Goal: Information Seeking & Learning: Learn about a topic

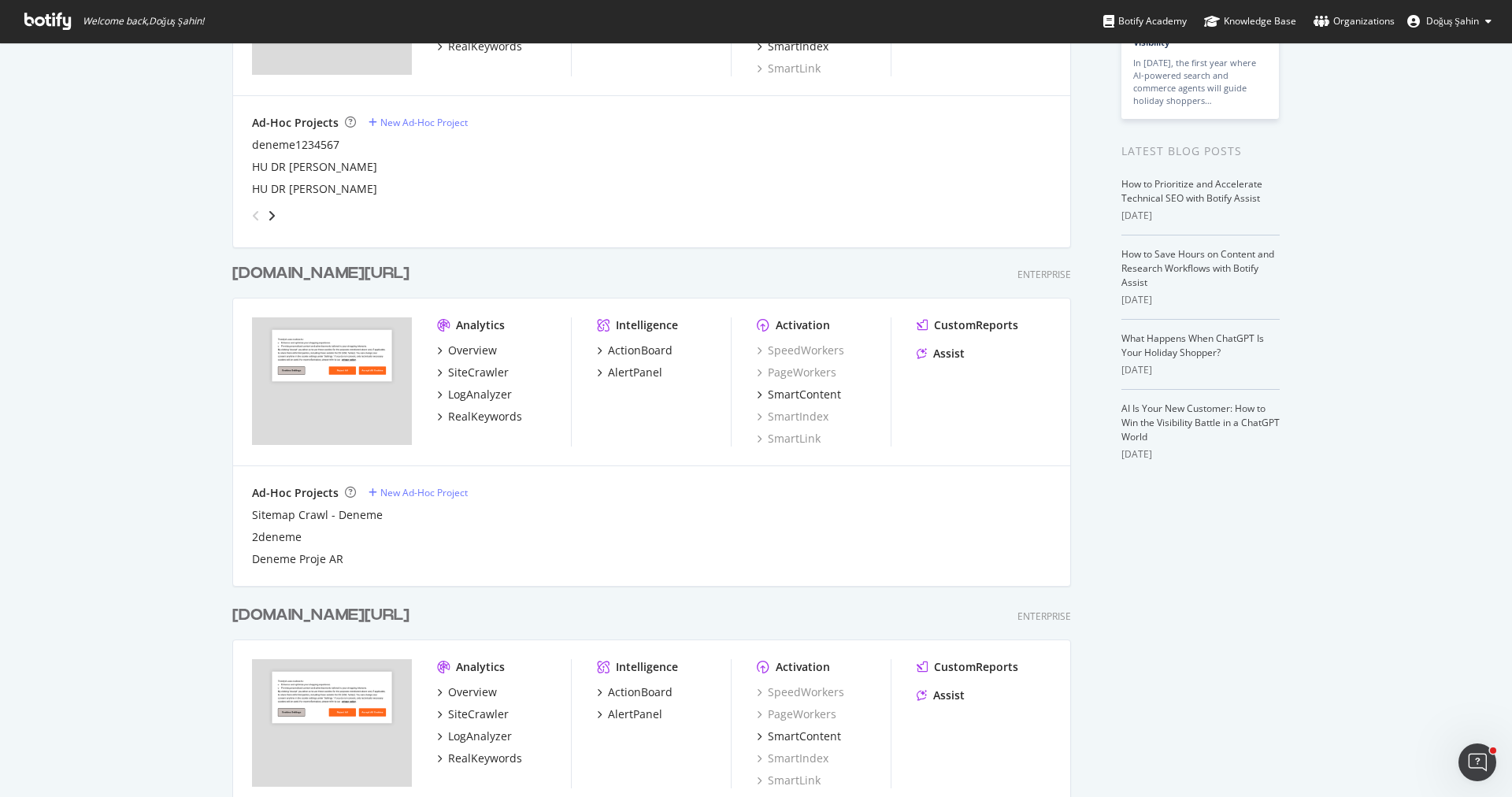
scroll to position [390, 0]
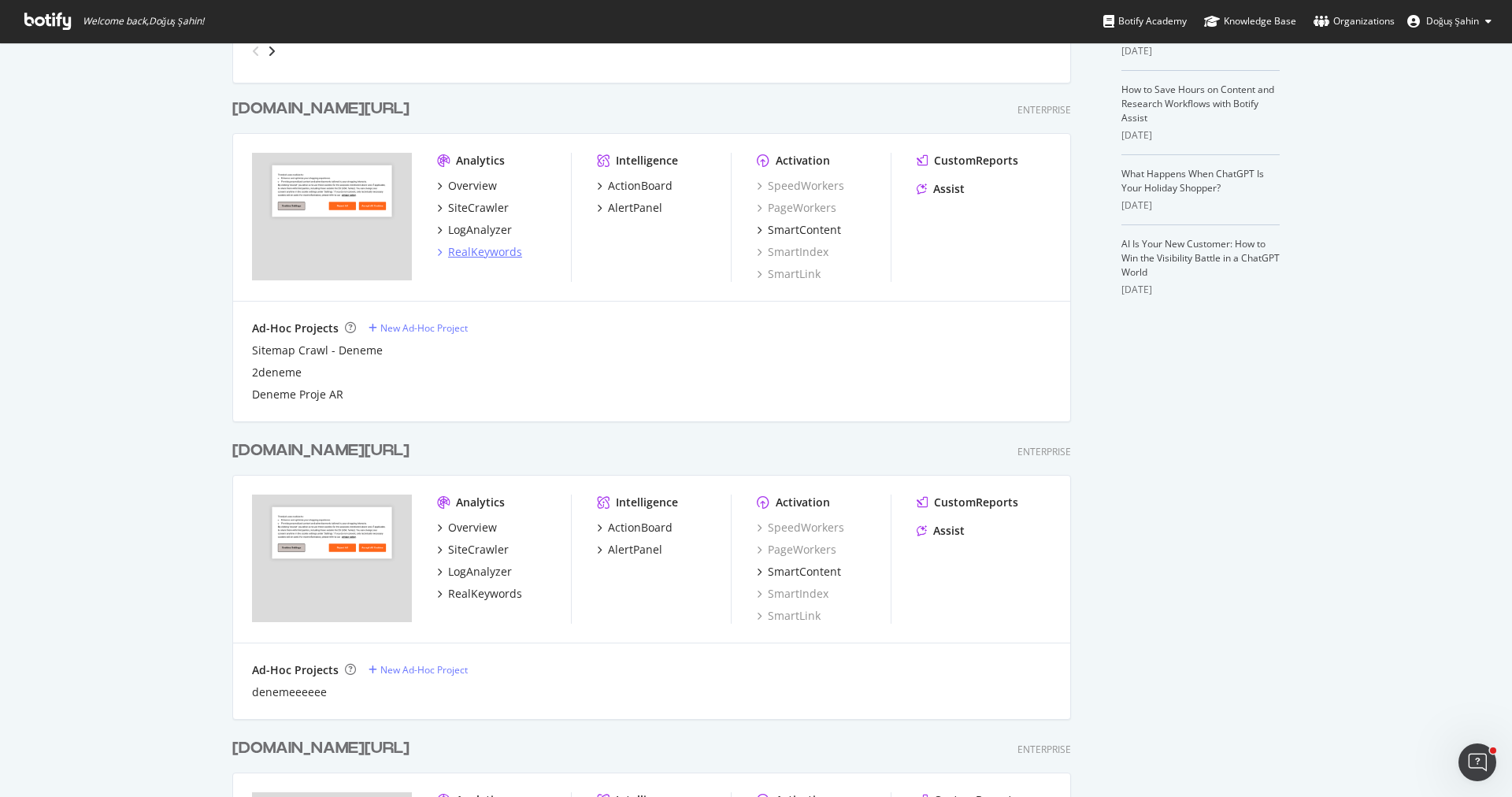
click at [495, 251] on div "RealKeywords" at bounding box center [486, 251] width 74 height 15
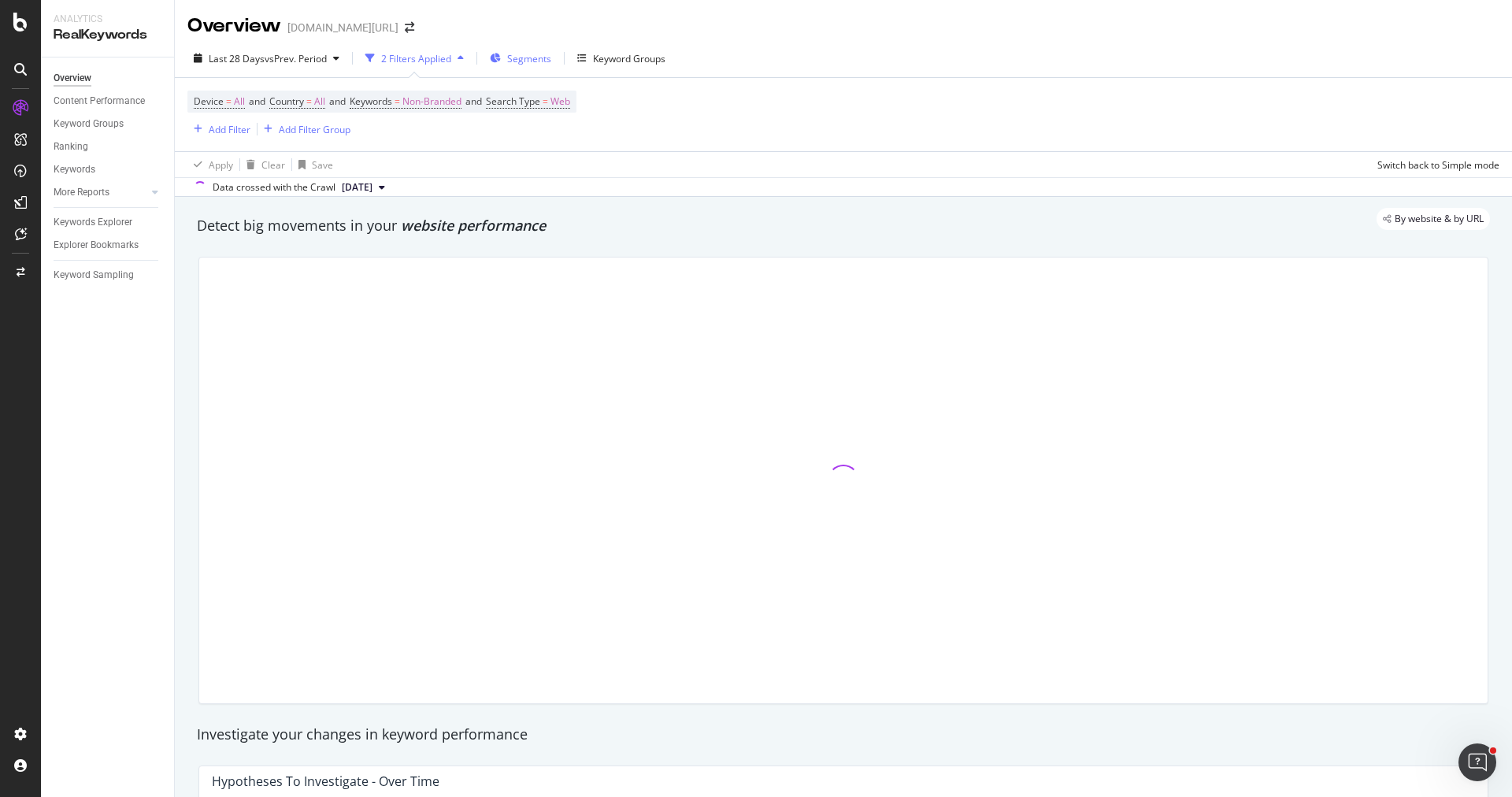
click at [515, 66] on div "Segments" at bounding box center [520, 58] width 62 height 24
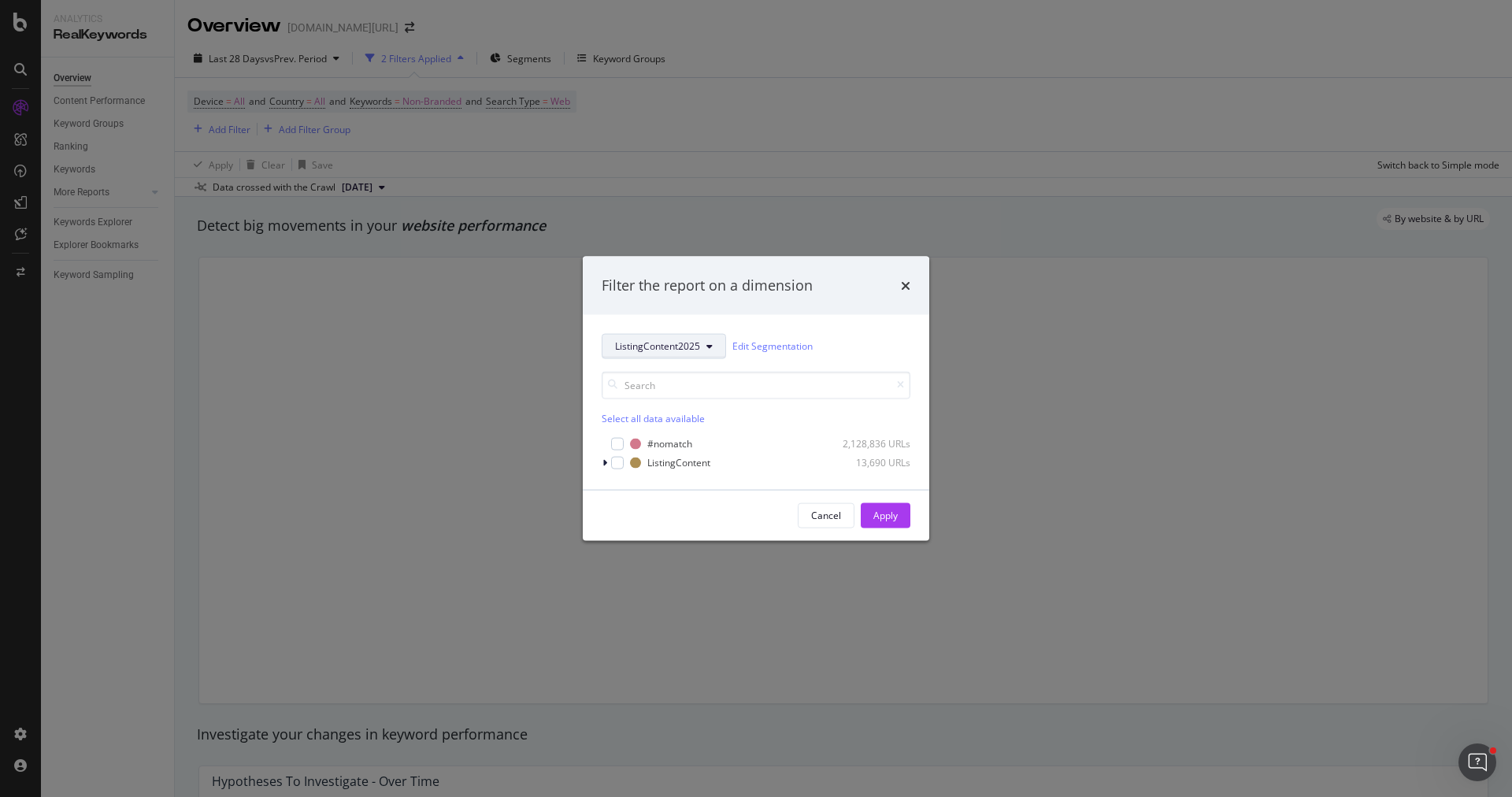
click at [671, 339] on button "ListingContent2025" at bounding box center [664, 346] width 124 height 25
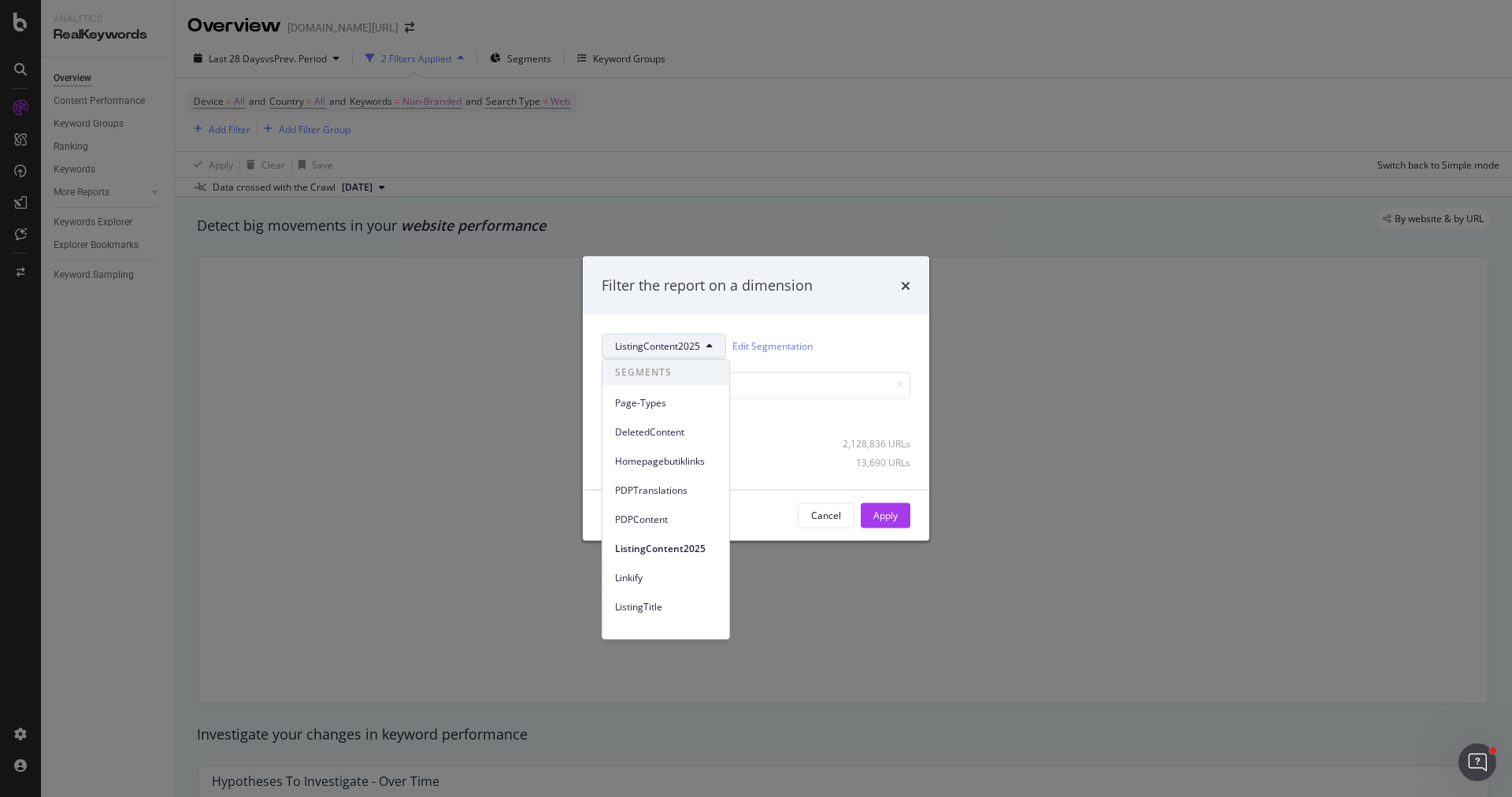
click at [671, 339] on button "ListingContent2025" at bounding box center [664, 346] width 124 height 25
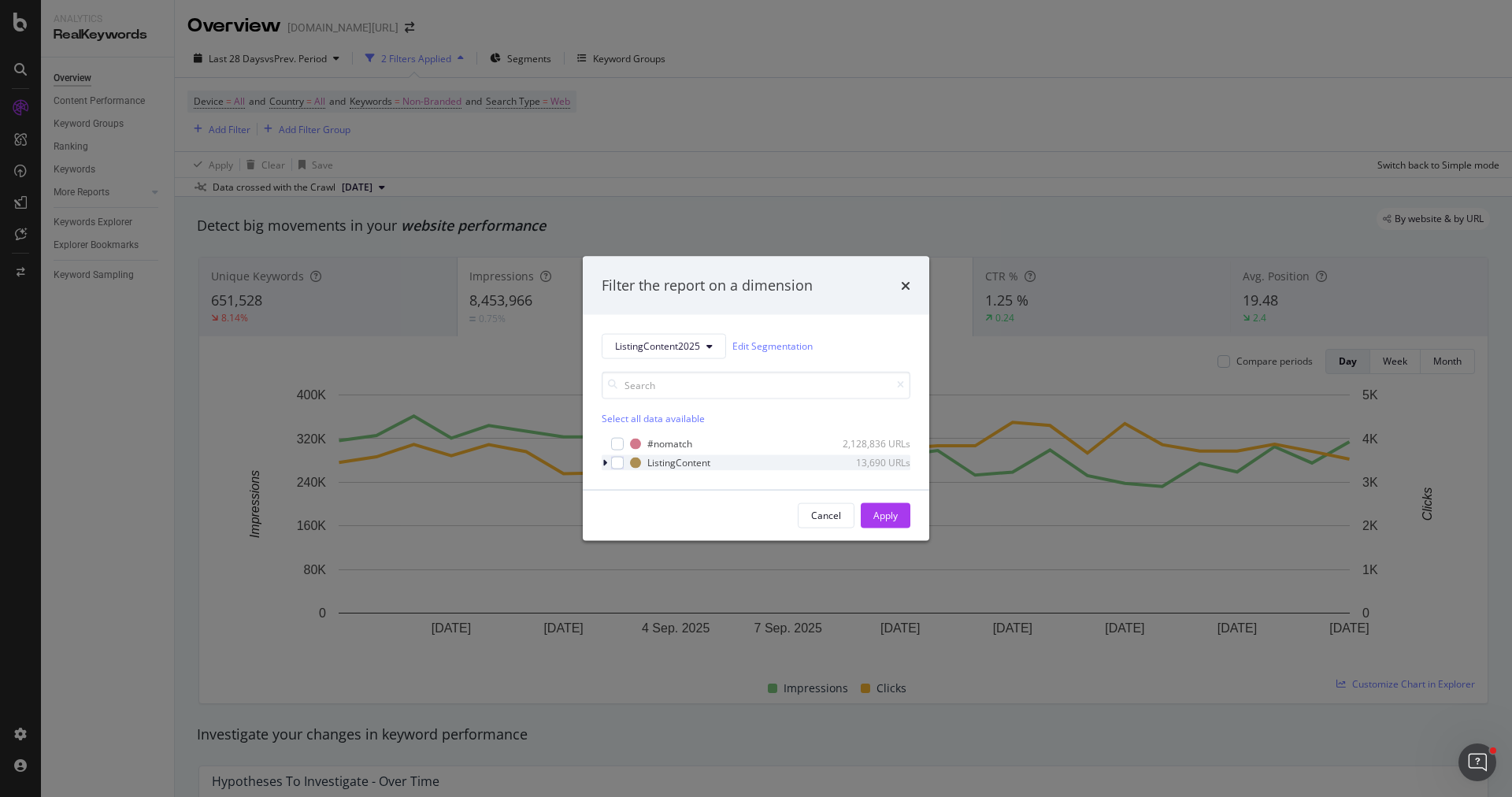
click at [606, 454] on div "modal" at bounding box center [607, 461] width 9 height 15
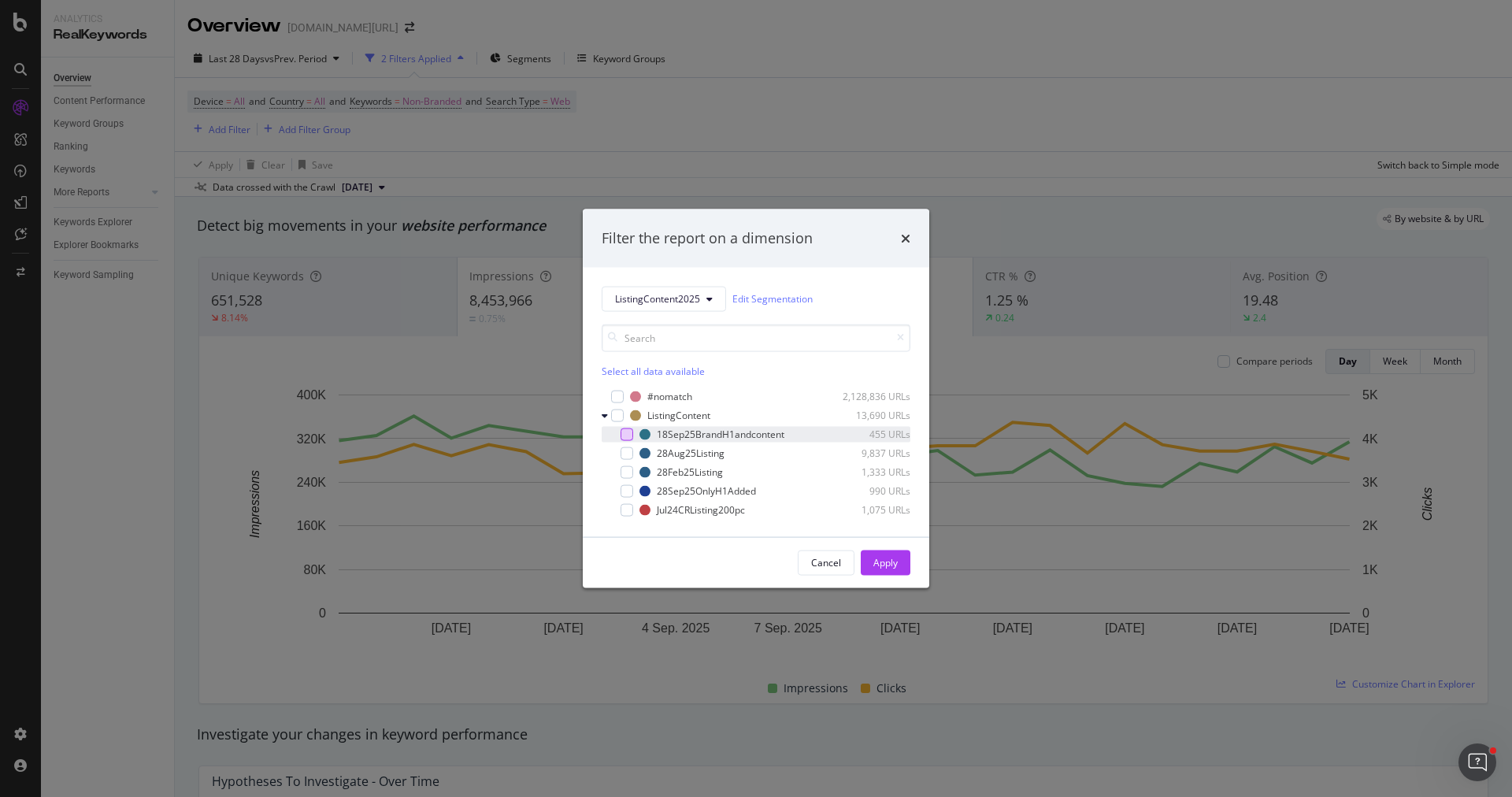
click at [628, 430] on div "modal" at bounding box center [627, 434] width 13 height 13
click at [892, 564] on div "Apply" at bounding box center [885, 562] width 25 height 14
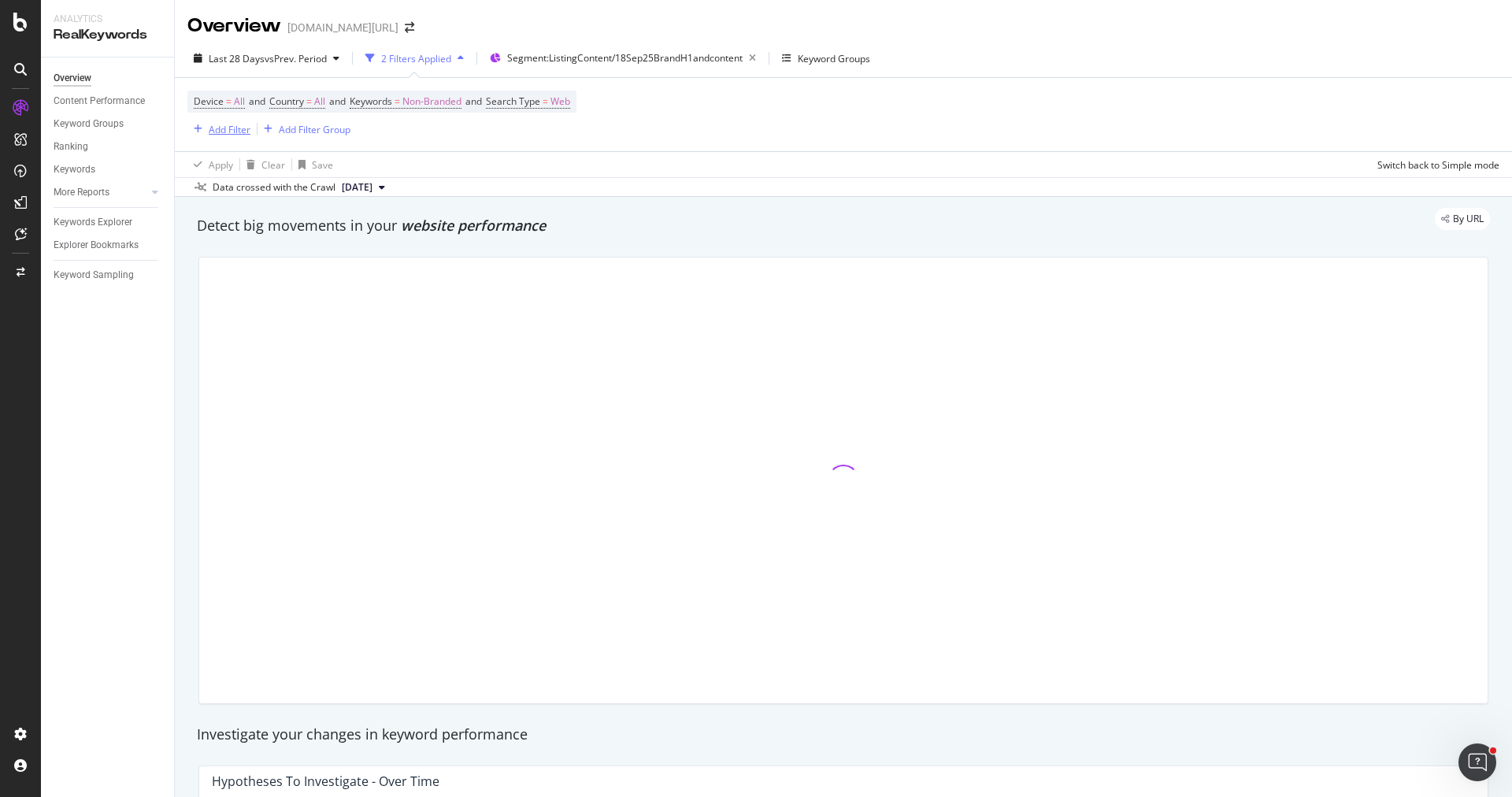
click at [227, 129] on div "Add Filter" at bounding box center [230, 129] width 42 height 14
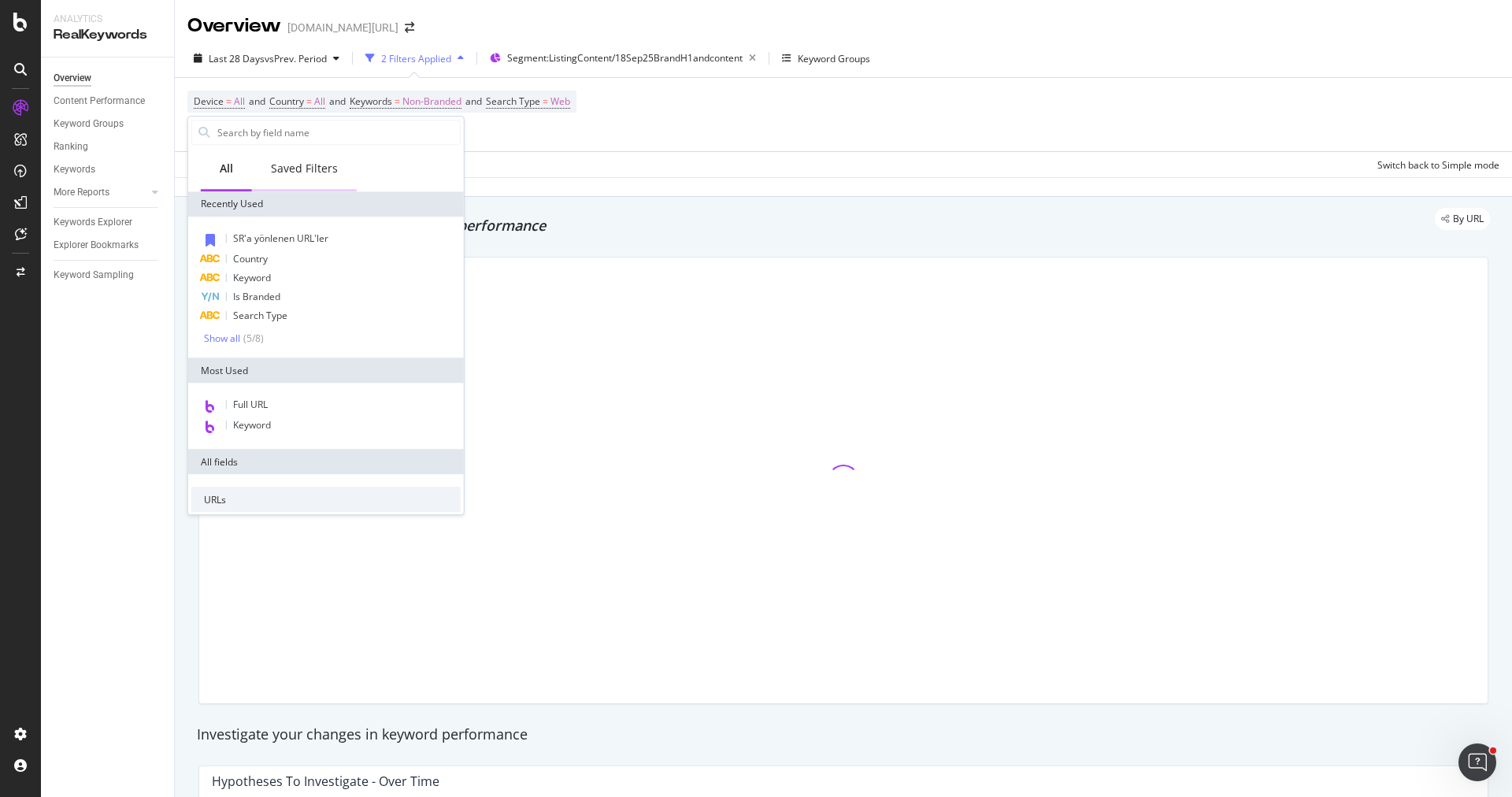
click at [297, 168] on div "Saved Filters" at bounding box center [304, 168] width 67 height 15
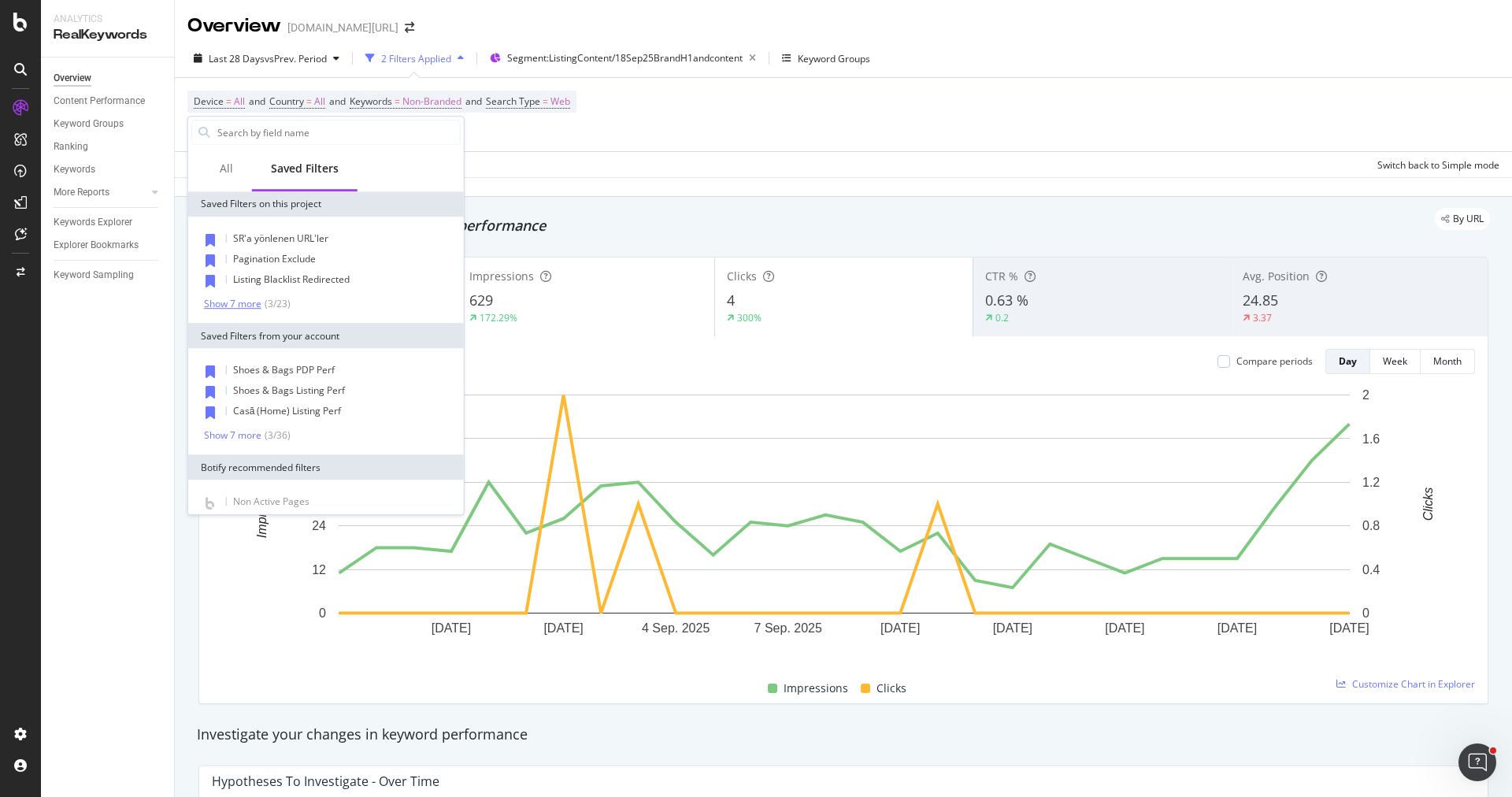
click at [251, 297] on div "Show 7 more ( 3 / 23 )" at bounding box center [247, 303] width 86 height 14
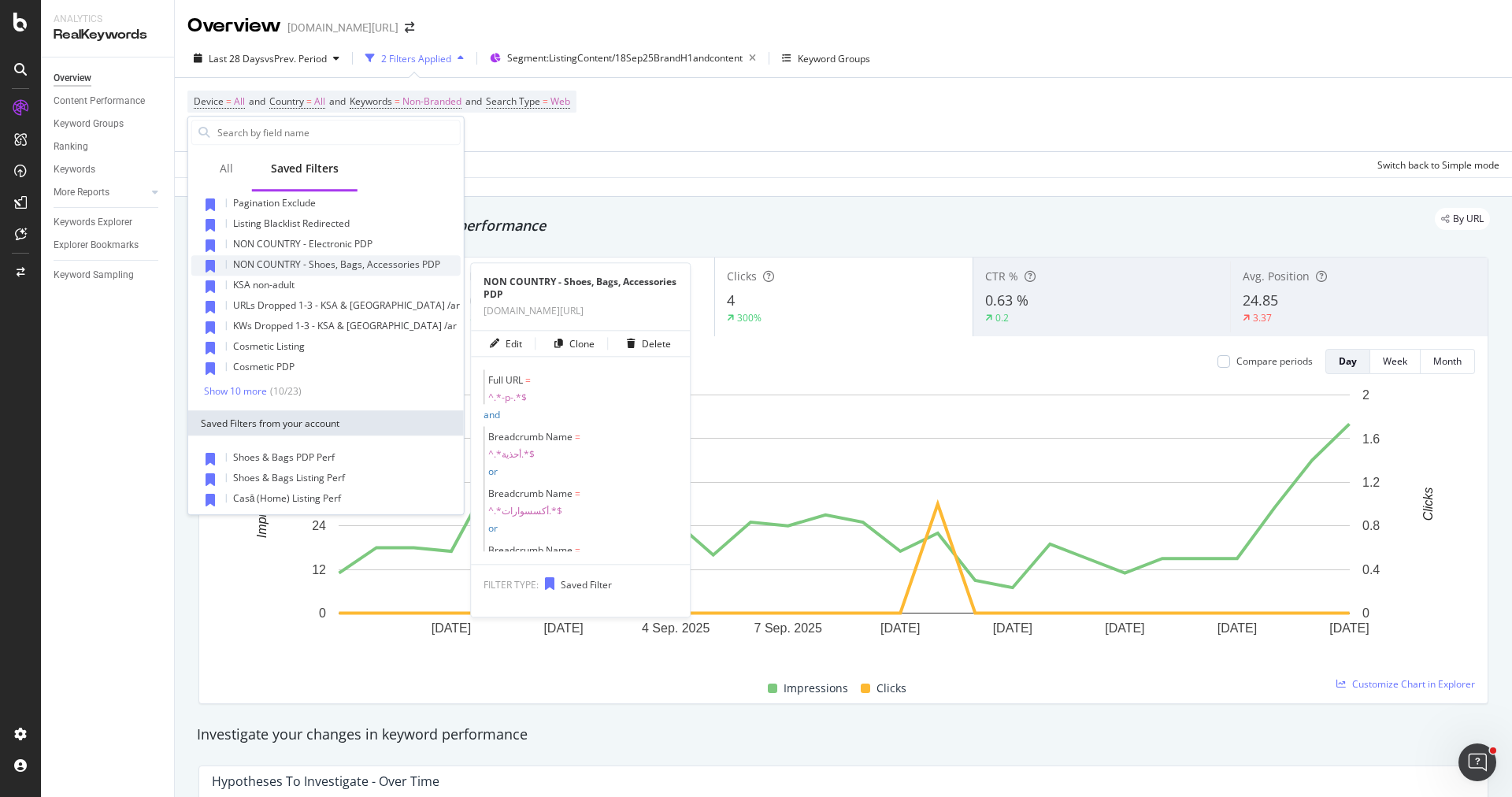
scroll to position [57, 0]
click at [315, 281] on div "KSA non-adult" at bounding box center [326, 284] width 270 height 21
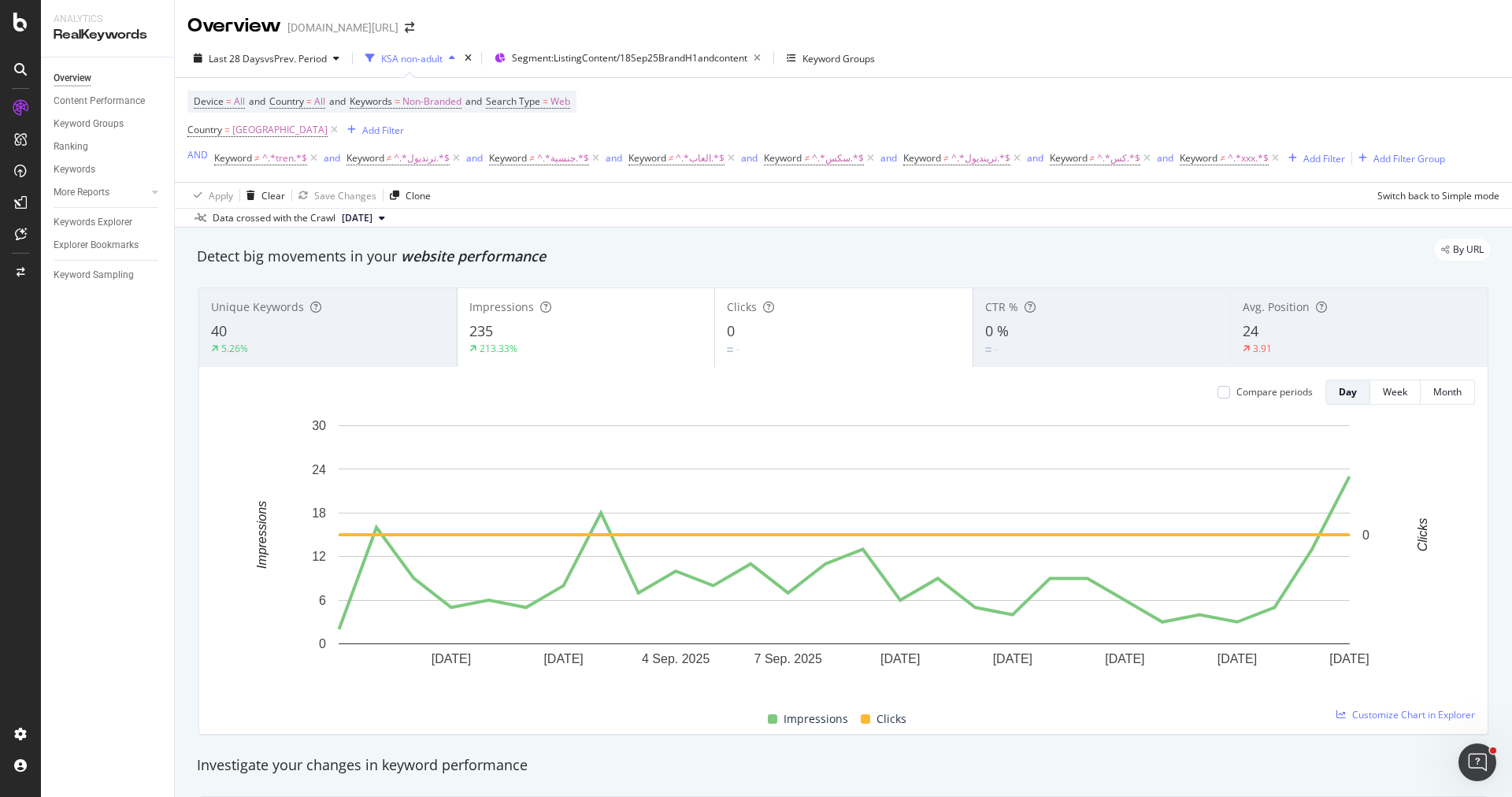
click at [375, 332] on div "40" at bounding box center [328, 331] width 234 height 21
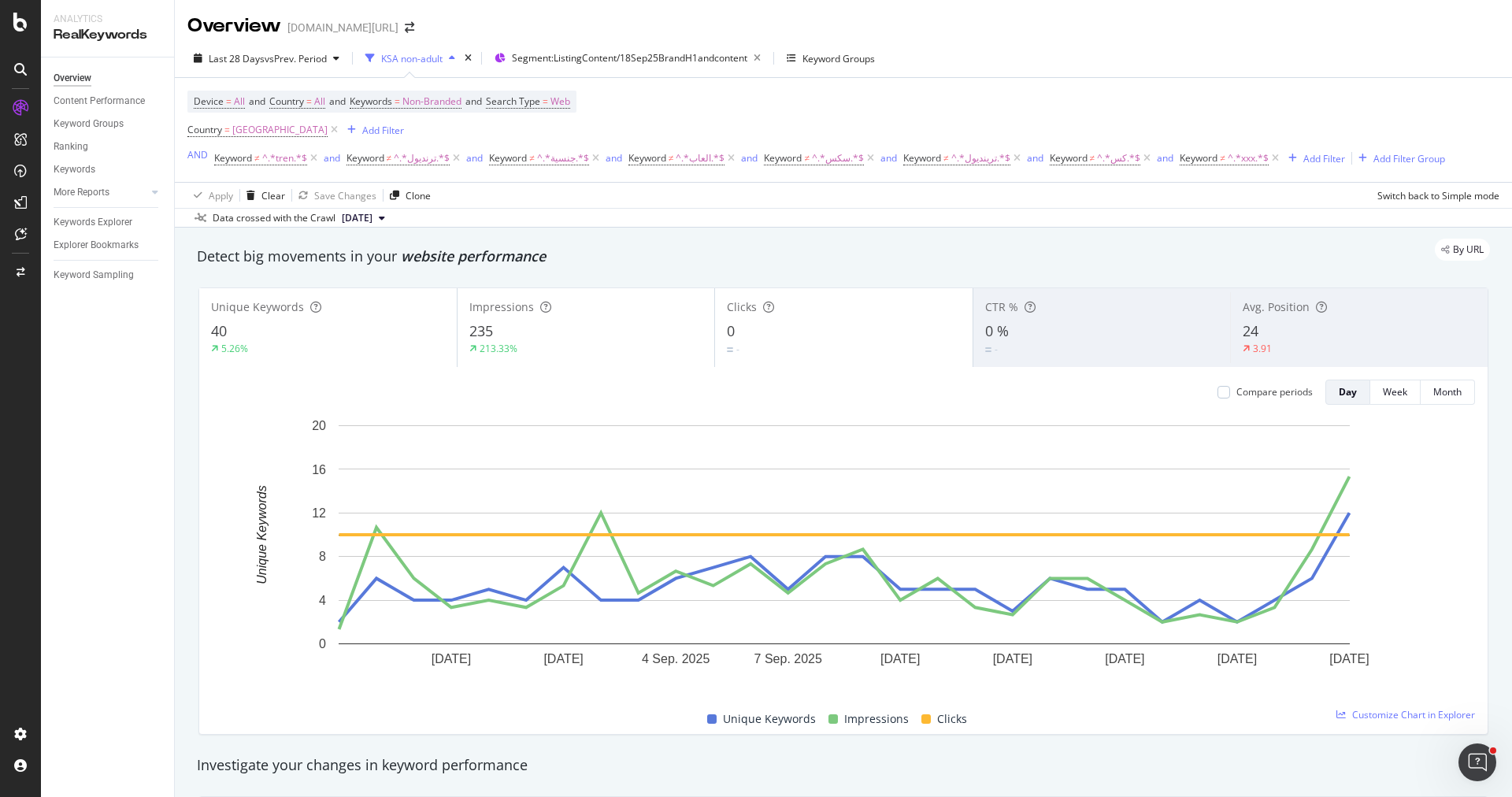
click at [825, 383] on div "Compare periods Day Week Month" at bounding box center [843, 392] width 1263 height 25
click at [825, 362] on div "Clicks 0 -" at bounding box center [844, 327] width 258 height 79
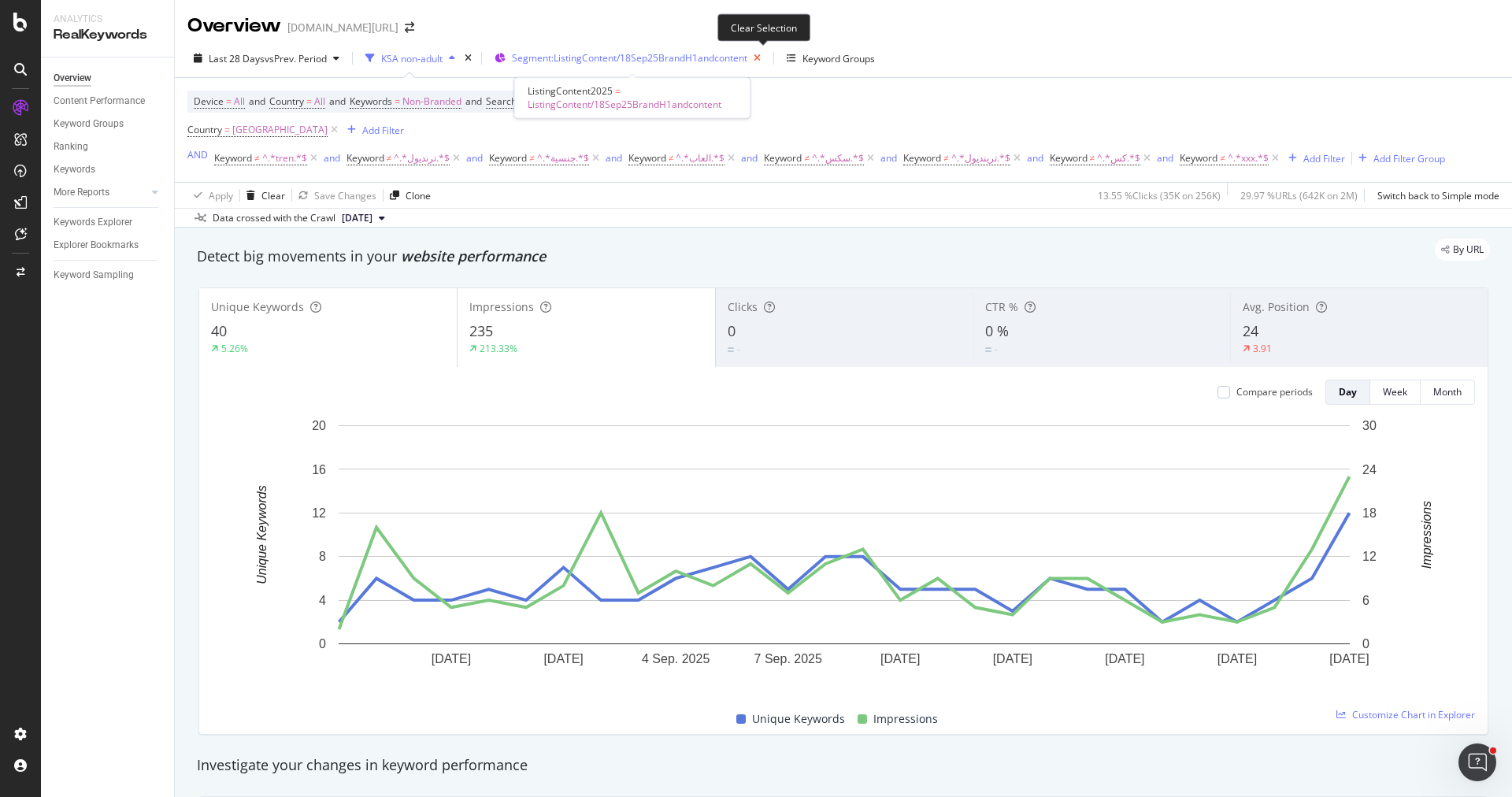
click at [760, 56] on icon "button" at bounding box center [757, 58] width 20 height 22
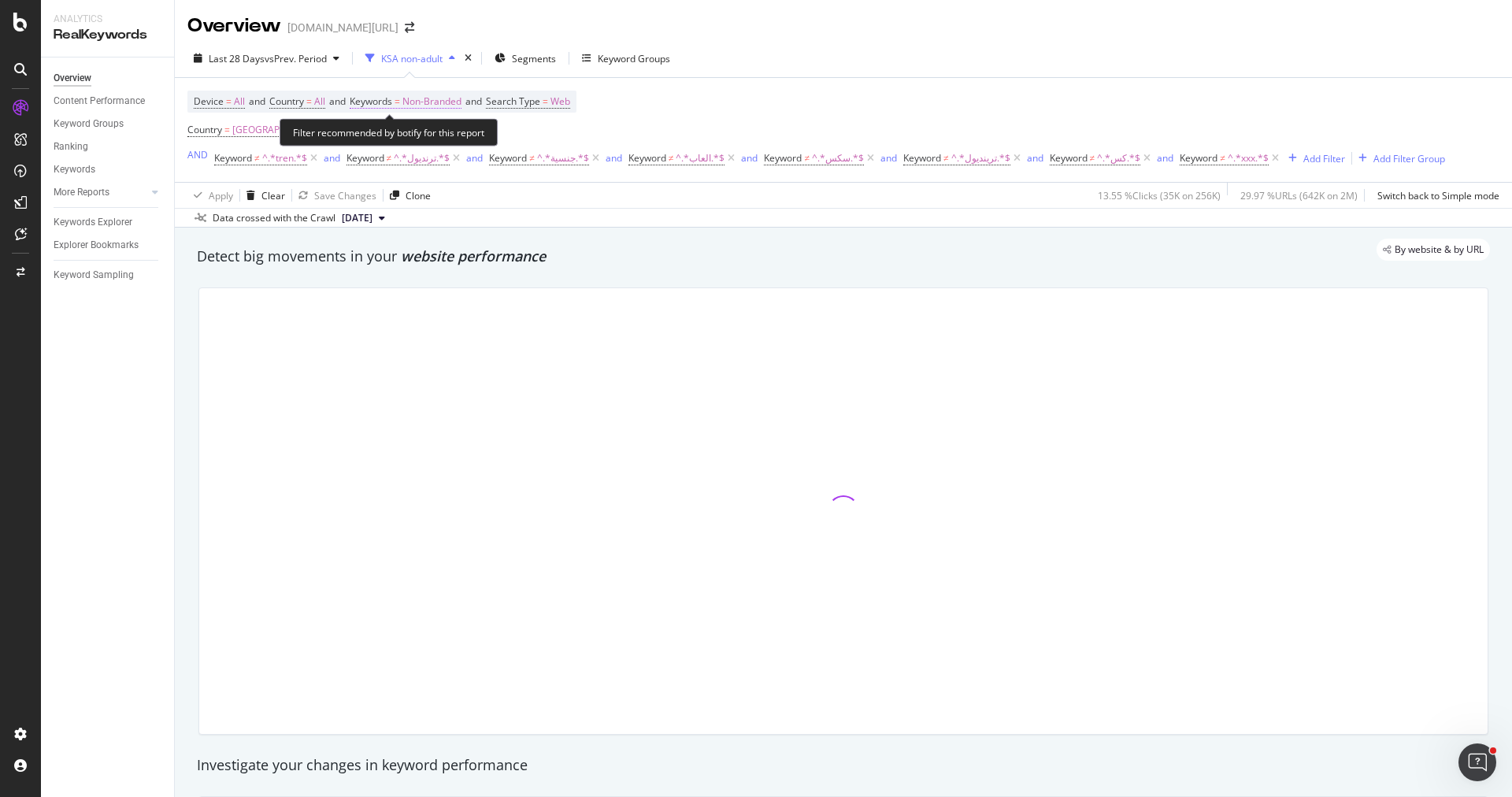
click at [448, 100] on span "Non-Branded" at bounding box center [431, 102] width 59 height 22
click at [398, 139] on span "Non-Branded" at bounding box center [405, 137] width 65 height 14
click at [421, 142] on span "Non-Branded" at bounding box center [405, 137] width 65 height 14
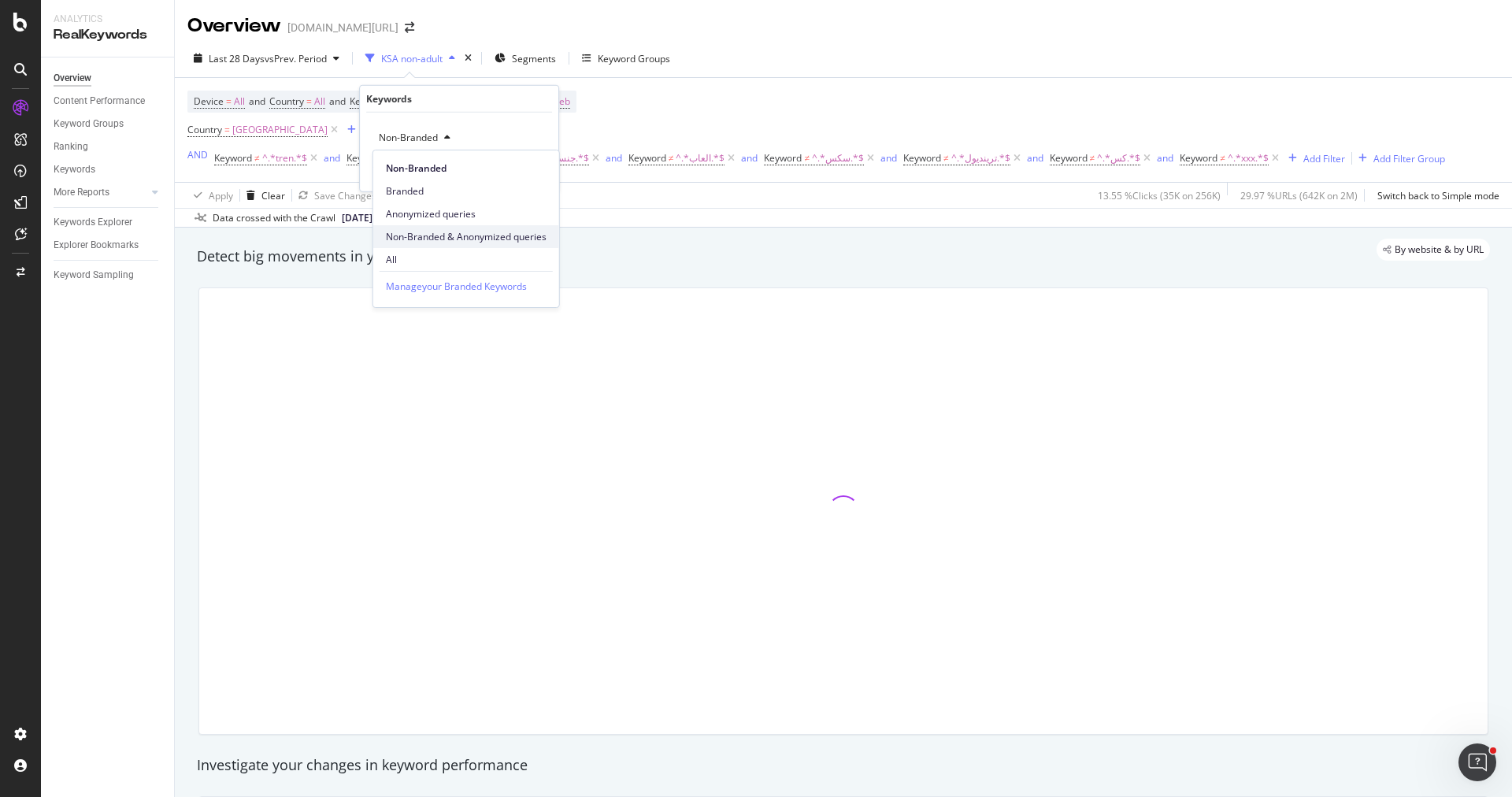
click at [461, 241] on span "Non-Branded & Anonymized queries" at bounding box center [466, 237] width 161 height 15
click at [550, 163] on div "Apply" at bounding box center [546, 170] width 25 height 14
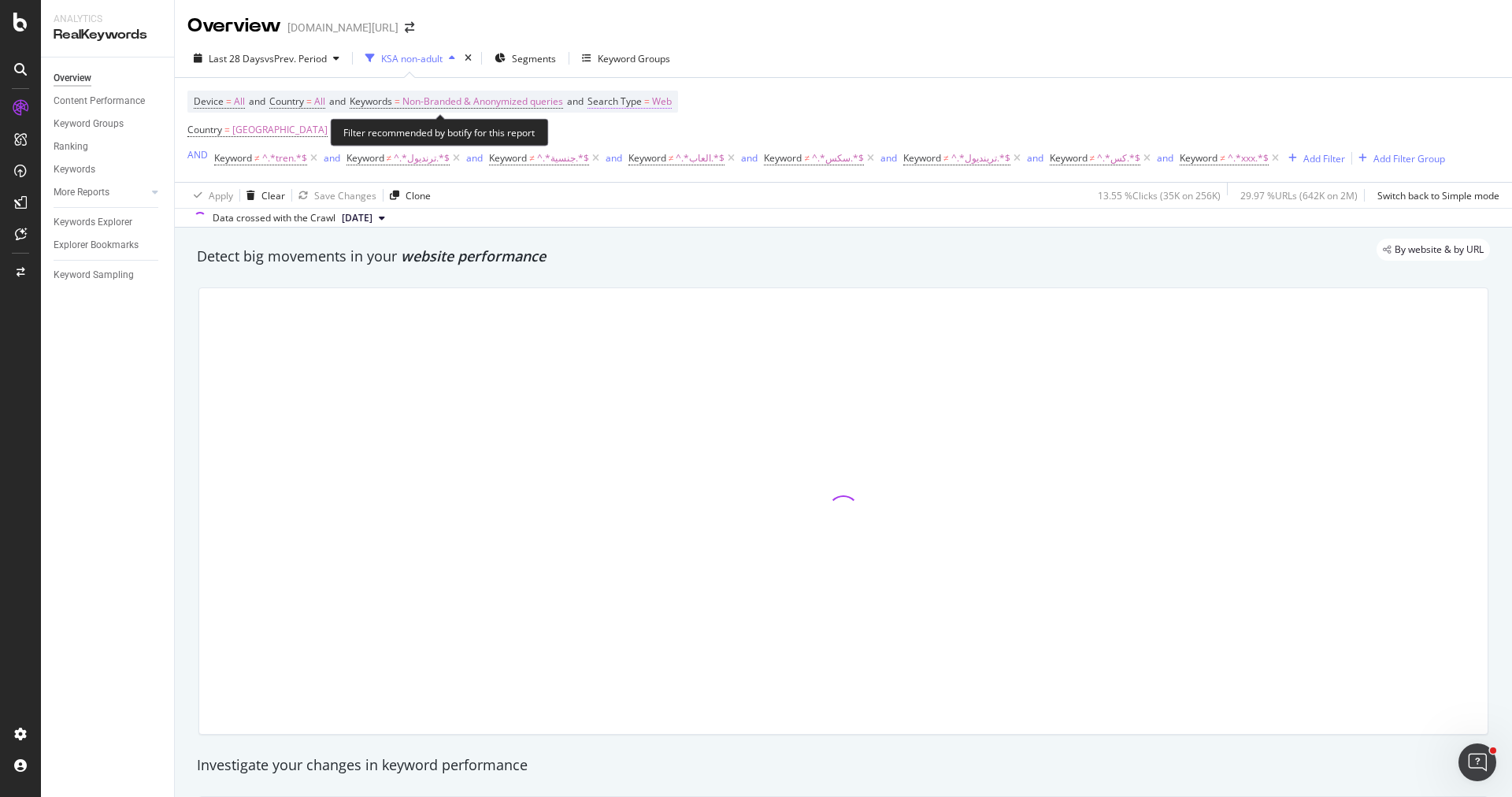
click at [621, 97] on span "Search Type" at bounding box center [615, 101] width 54 height 14
click at [644, 130] on div "Web" at bounding box center [703, 138] width 173 height 25
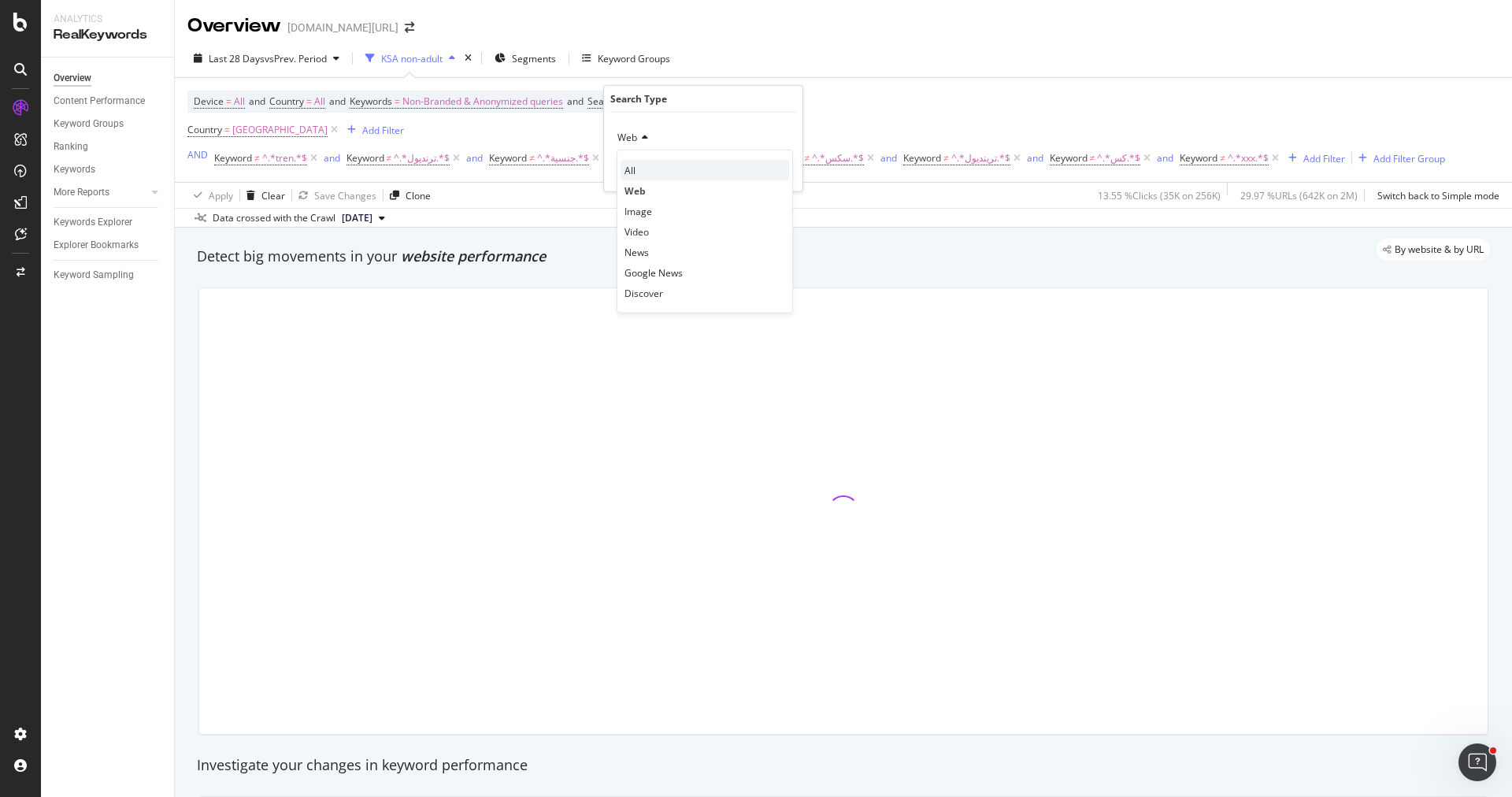
click at [644, 163] on div "All" at bounding box center [705, 170] width 169 height 21
click at [771, 175] on div "Apply" at bounding box center [777, 170] width 25 height 14
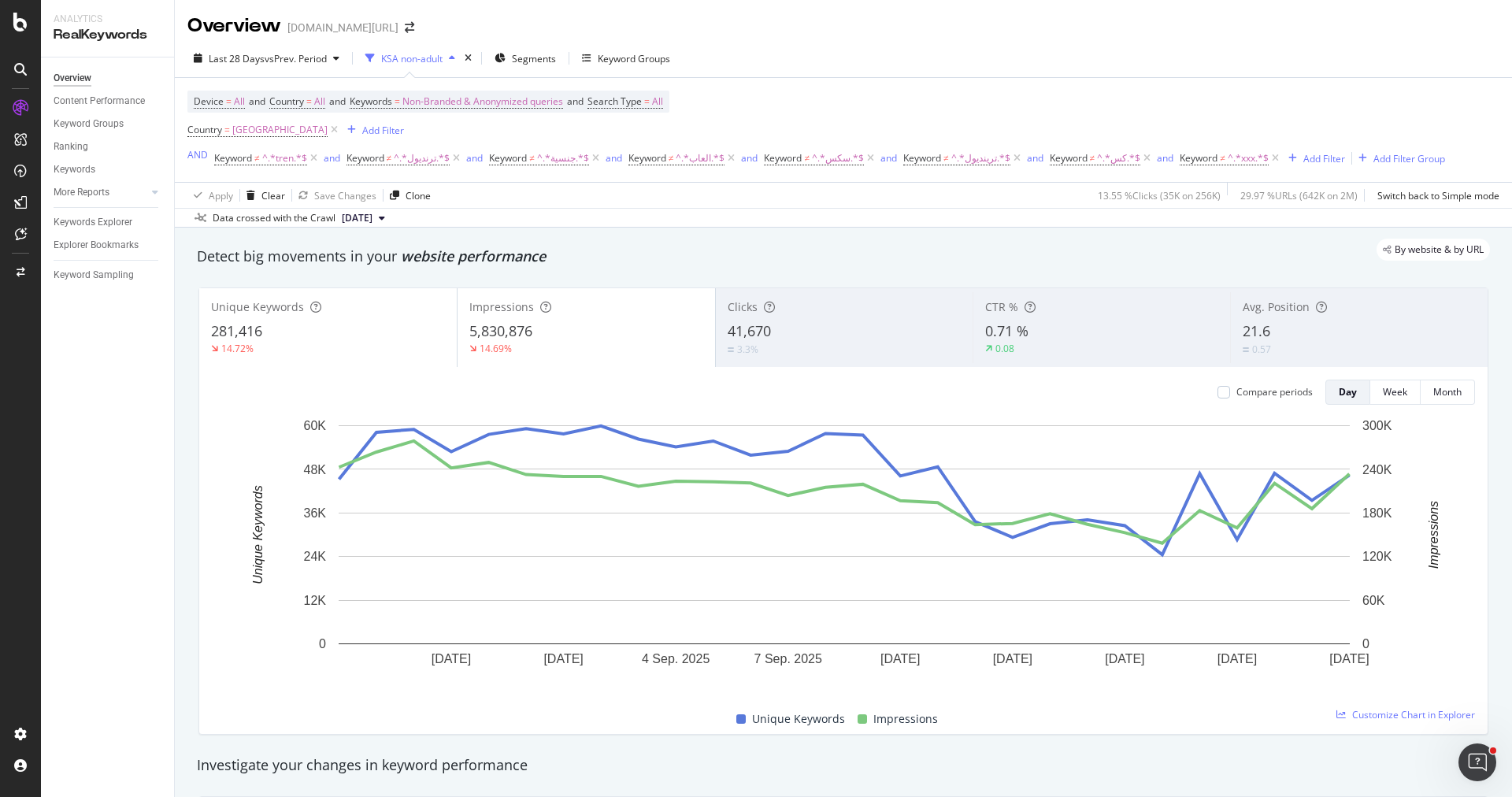
click at [770, 349] on div "3.3%" at bounding box center [845, 349] width 234 height 15
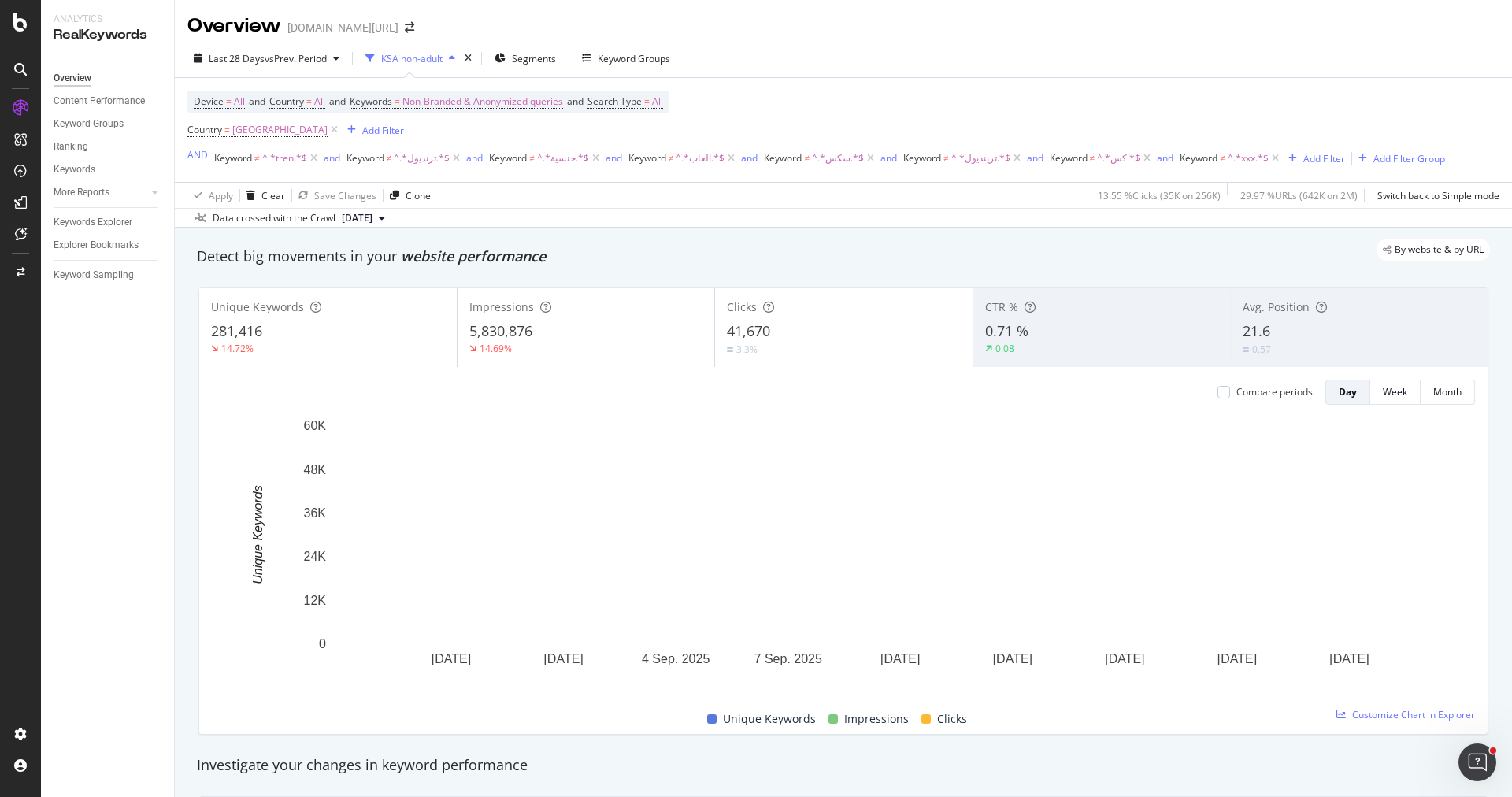
click at [588, 337] on div "5,830,876" at bounding box center [587, 331] width 234 height 21
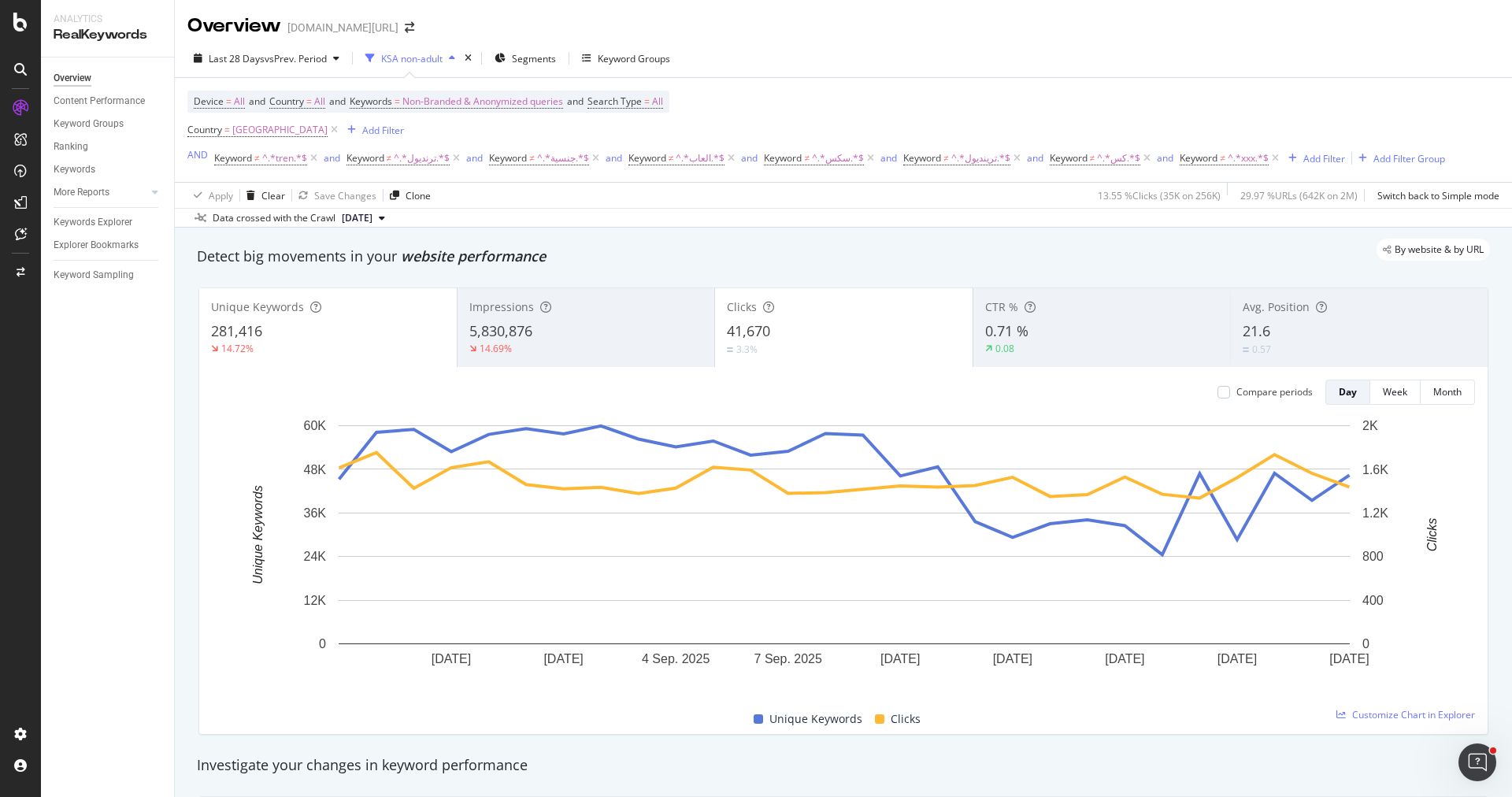
click at [365, 337] on div "281,416" at bounding box center [328, 331] width 234 height 21
